Goal: Find specific fact

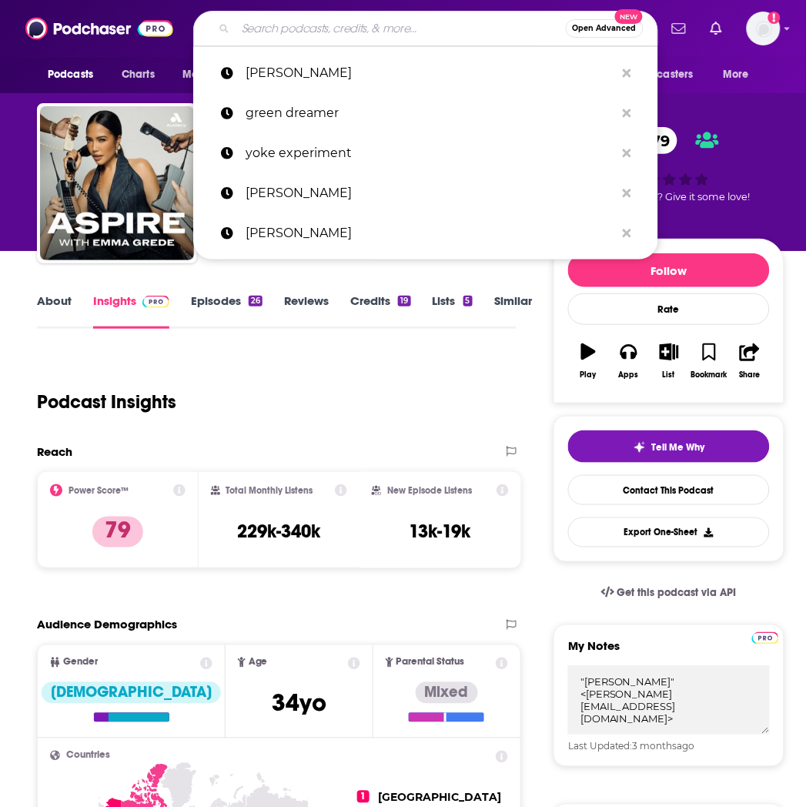
click at [327, 16] on input "Search podcasts, credits, & more..." at bounding box center [400, 28] width 330 height 25
paste input "The [PERSON_NAME] Podcast"
type input "The [PERSON_NAME] Podcast"
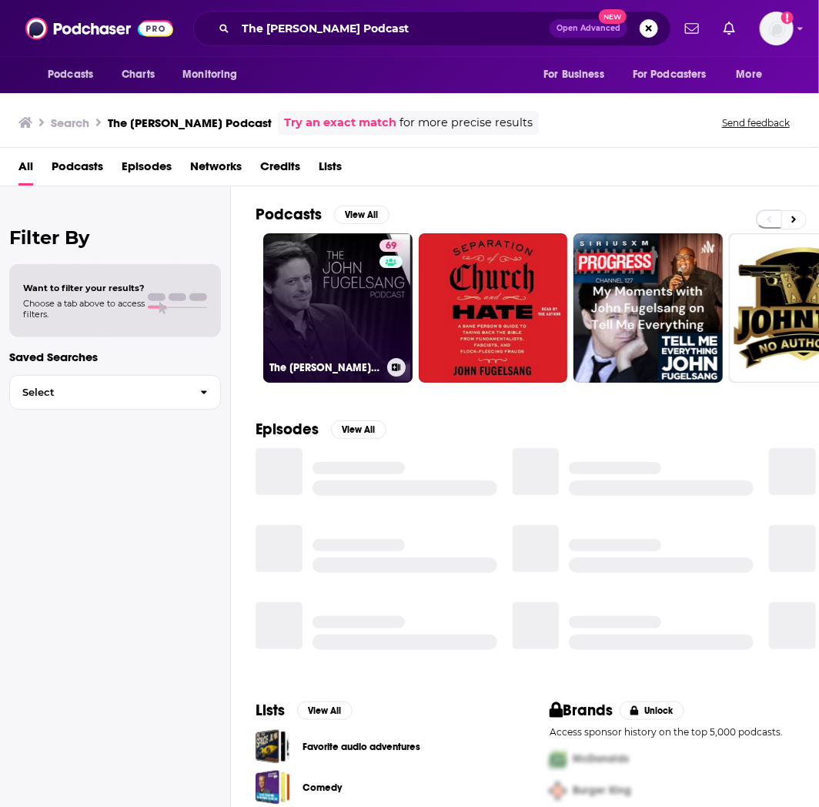
click at [332, 293] on link "69 The [PERSON_NAME] Podcast" at bounding box center [337, 307] width 149 height 149
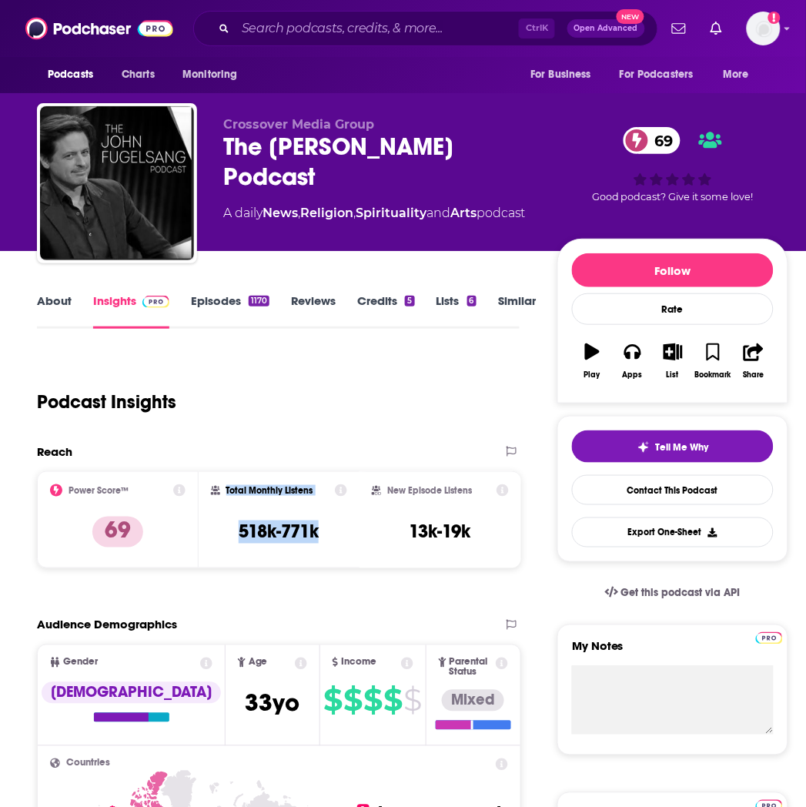
drag, startPoint x: 270, startPoint y: 518, endPoint x: 210, endPoint y: 518, distance: 60.0
click at [211, 518] on div "Total Monthly Listens 518k-771k" at bounding box center [279, 519] width 137 height 71
click at [287, 525] on h3 "518k-771k" at bounding box center [279, 531] width 80 height 23
drag, startPoint x: 329, startPoint y: 529, endPoint x: 241, endPoint y: 531, distance: 87.8
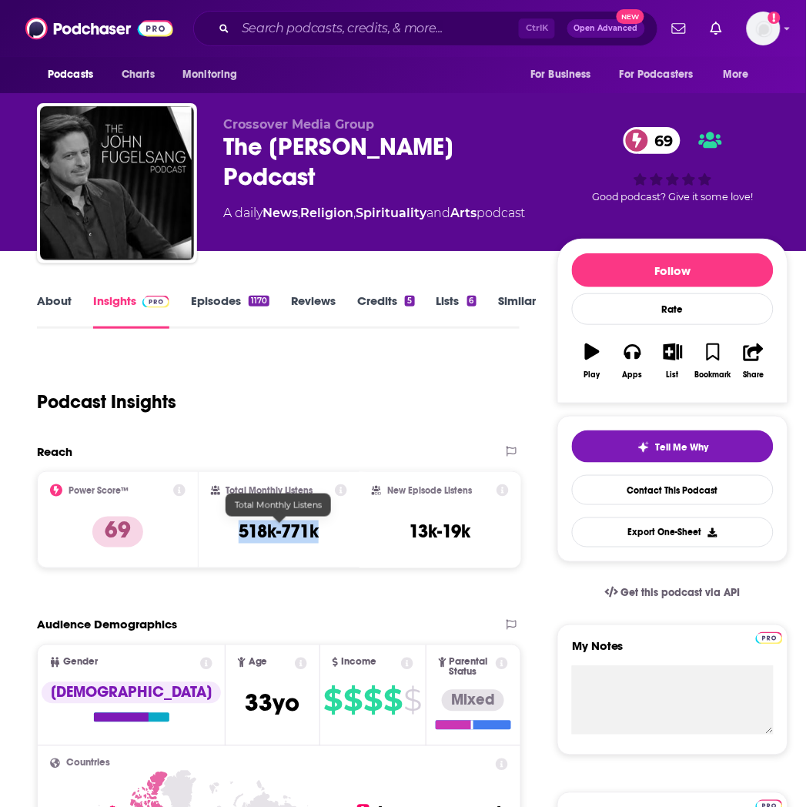
click at [241, 531] on div "Total Monthly Listens 518k-771k" at bounding box center [279, 519] width 137 height 71
copy h3 "518k-771k"
